Goal: Task Accomplishment & Management: Manage account settings

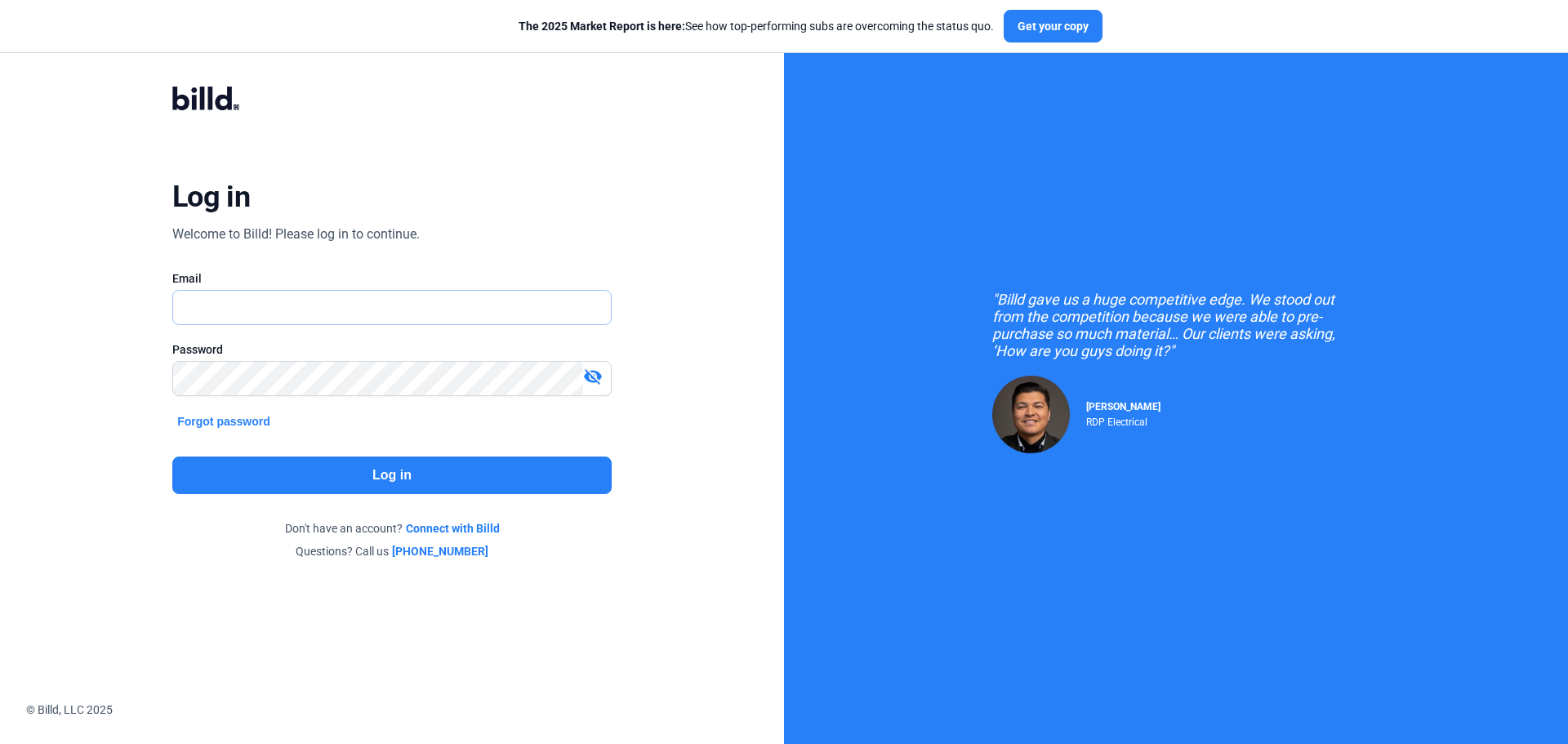
type input "[EMAIL_ADDRESS][DOMAIN_NAME]"
click at [329, 474] on button "Log in" at bounding box center [392, 475] width 440 height 38
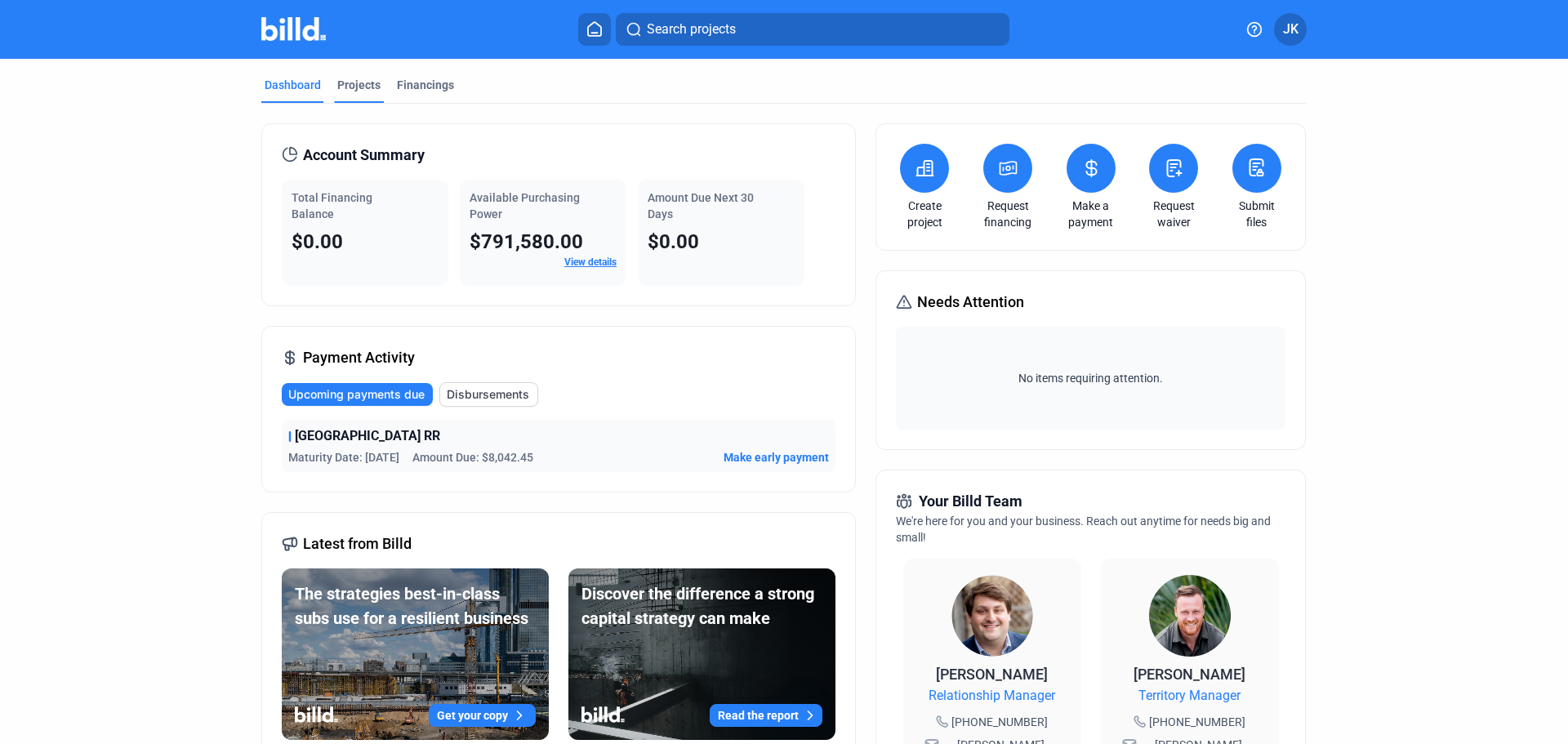
click at [361, 77] on div "Projects" at bounding box center [358, 85] width 44 height 16
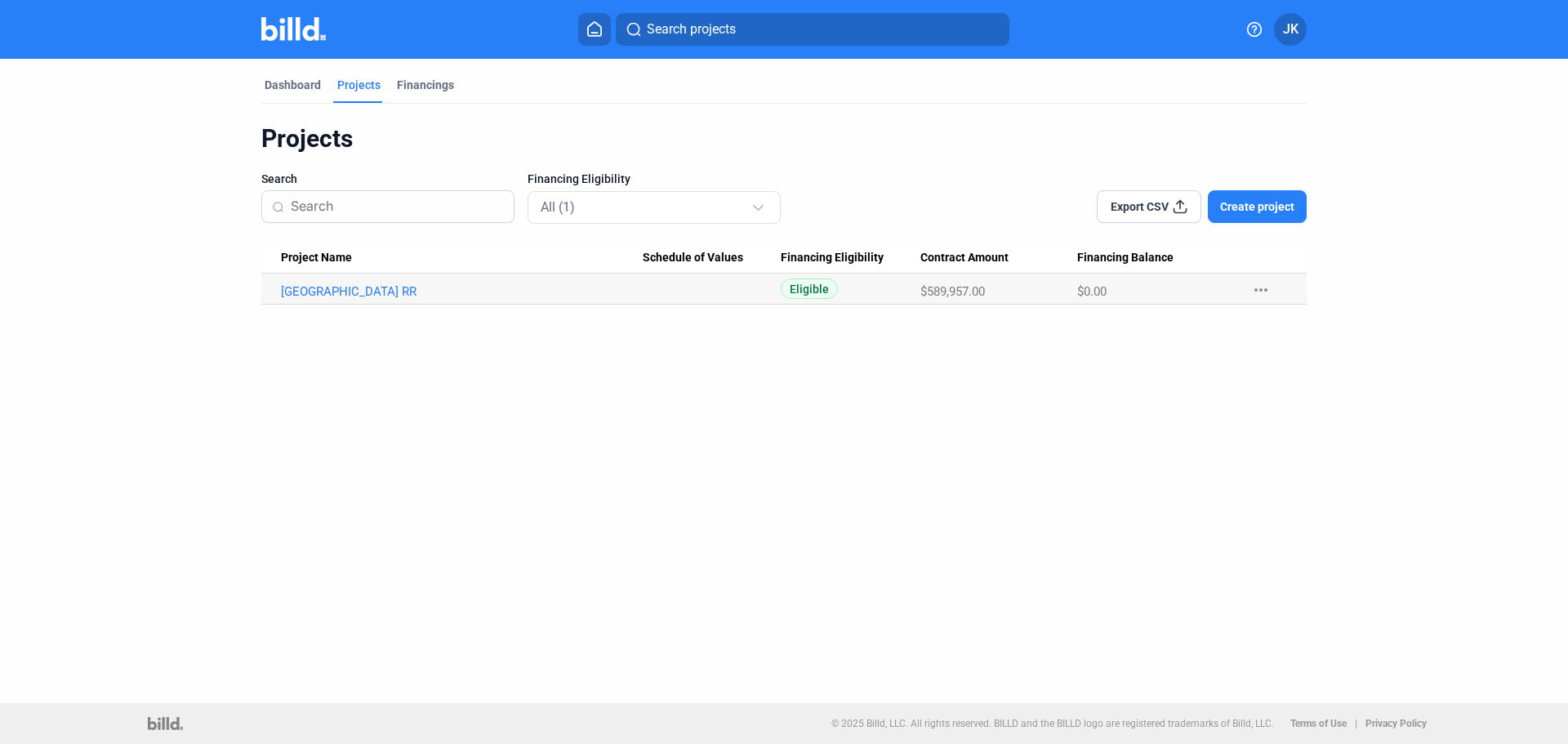
click at [1245, 204] on span "Create project" at bounding box center [1257, 206] width 74 height 16
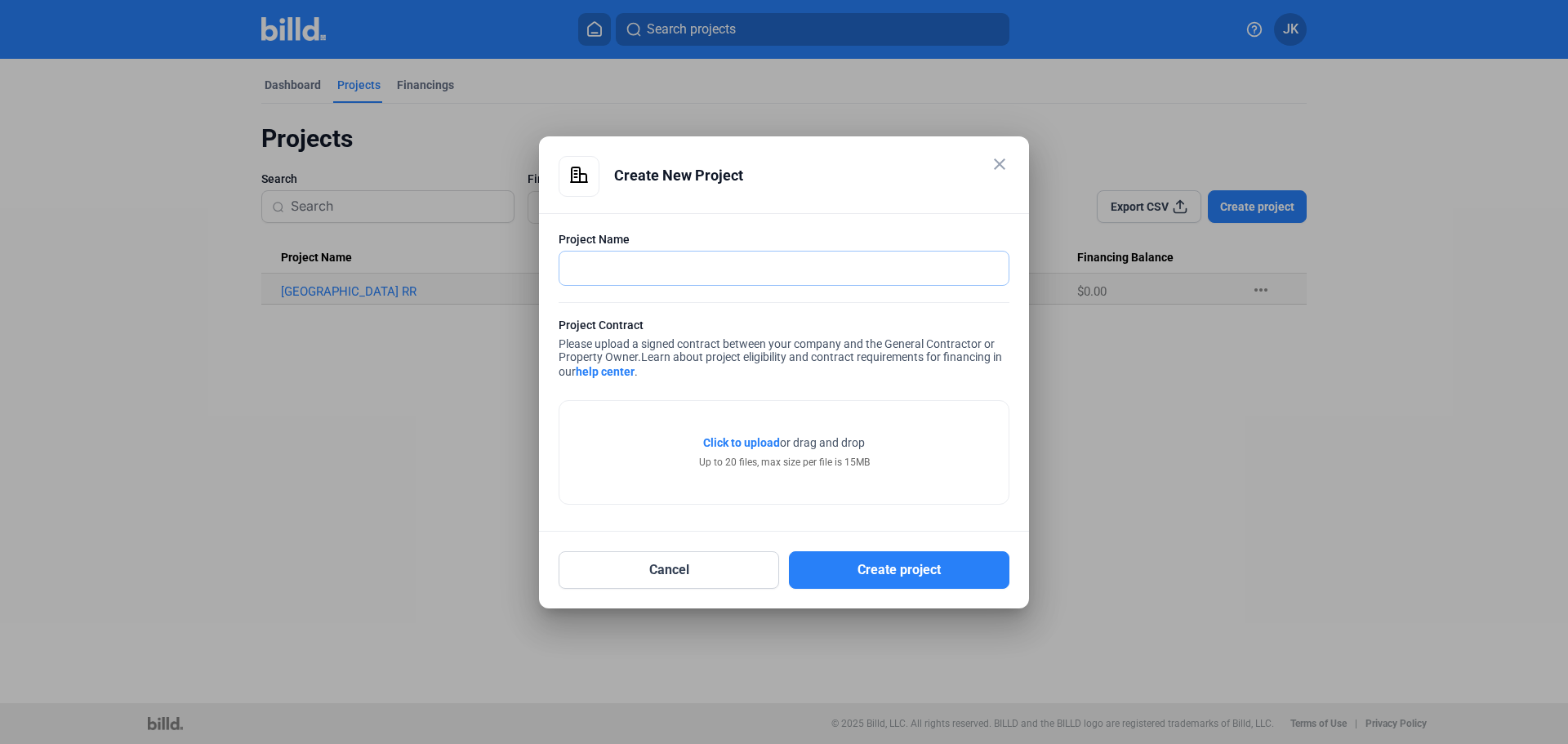
click at [768, 270] on input "text" at bounding box center [784, 268] width 449 height 34
type input "IJW Distillery"
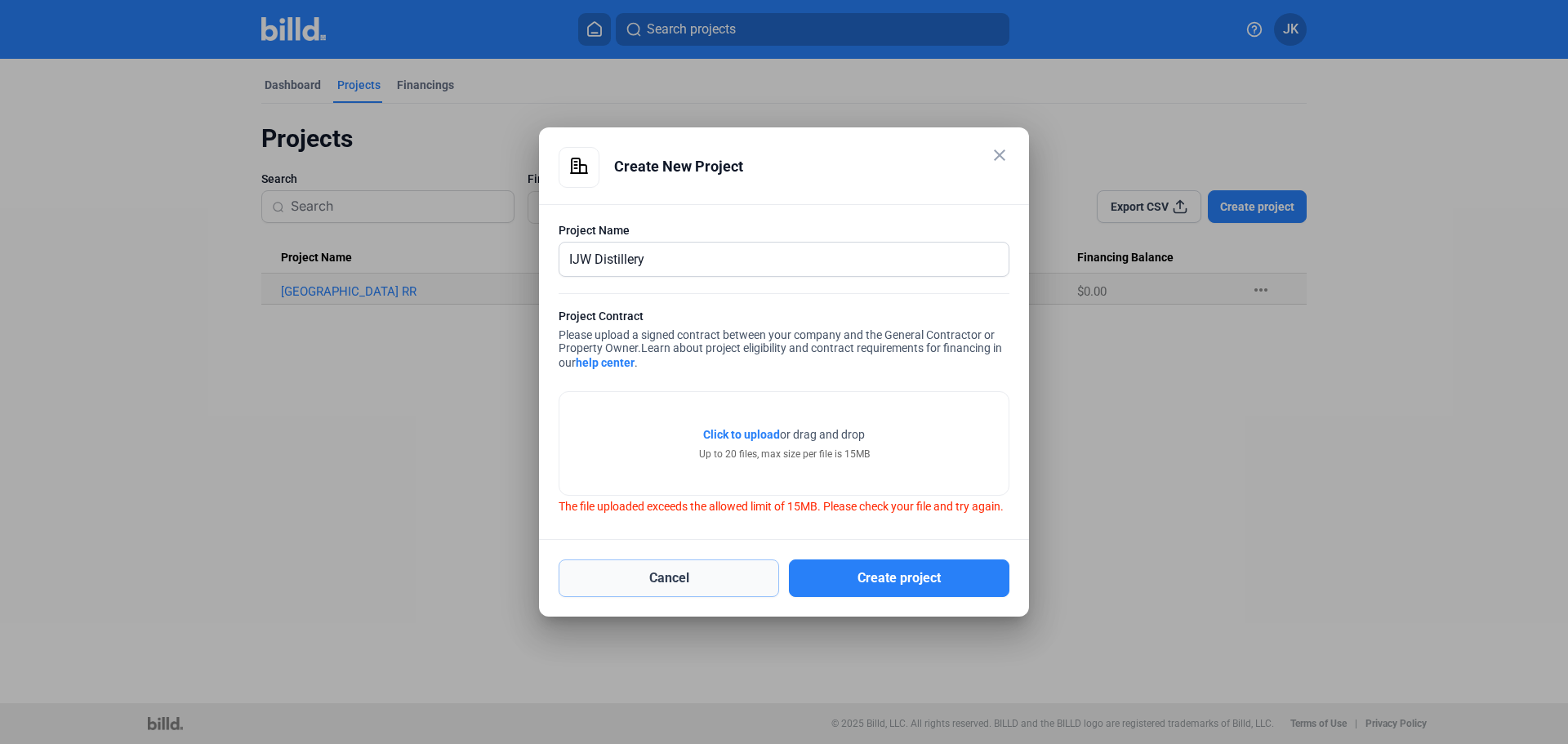
click at [708, 585] on button "Cancel" at bounding box center [669, 579] width 220 height 38
